Goal: Transaction & Acquisition: Purchase product/service

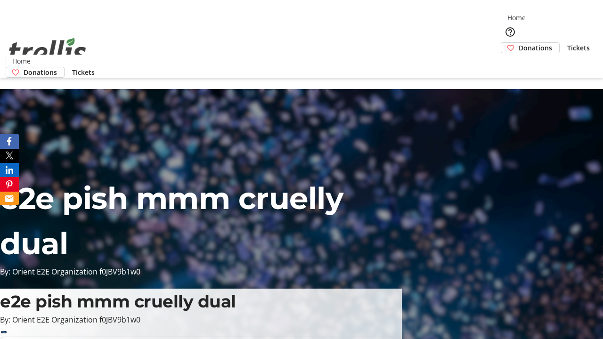
click at [518, 43] on span "Donations" at bounding box center [534, 48] width 33 height 10
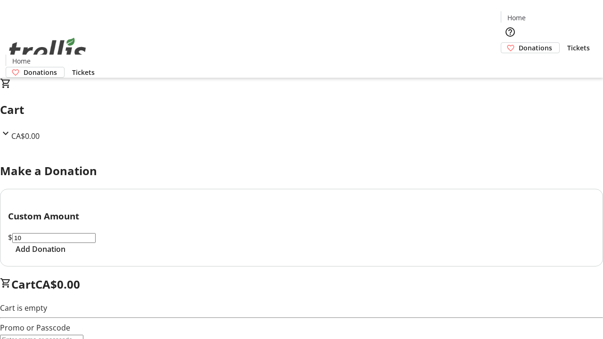
click at [65, 255] on span "Add Donation" at bounding box center [41, 248] width 50 height 11
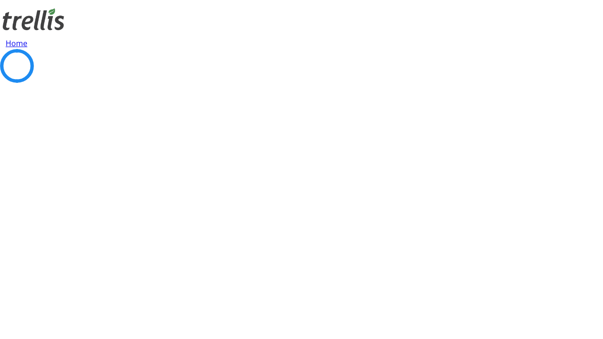
select select "CA"
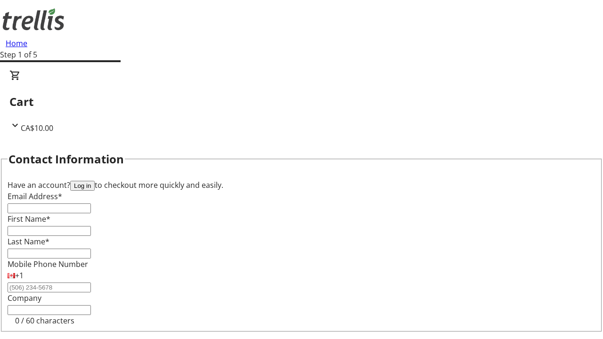
click at [95, 181] on button "Log in" at bounding box center [82, 186] width 24 height 10
